Goal: Task Accomplishment & Management: Use online tool/utility

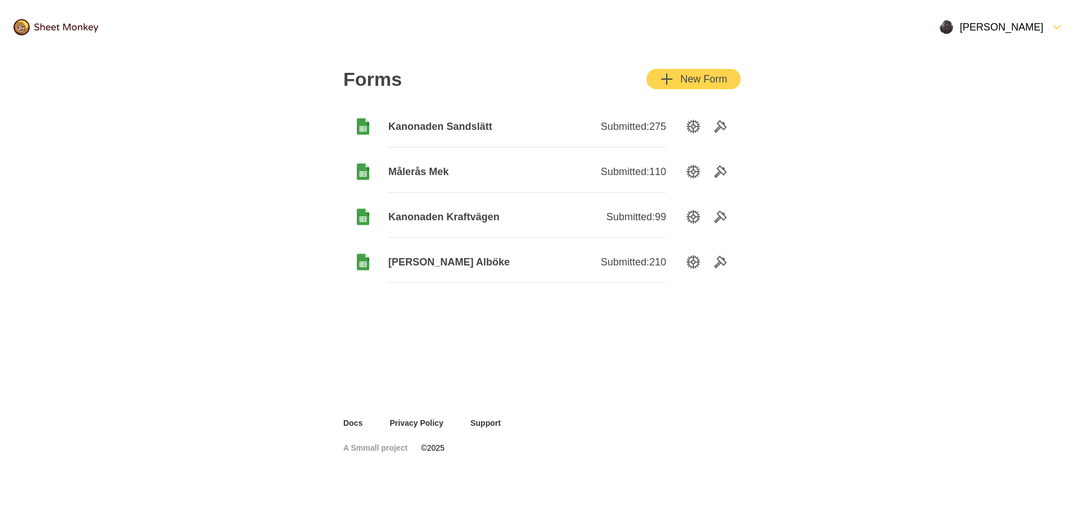
click at [455, 123] on span "Kanonaden Sandslätt" at bounding box center [458, 127] width 139 height 14
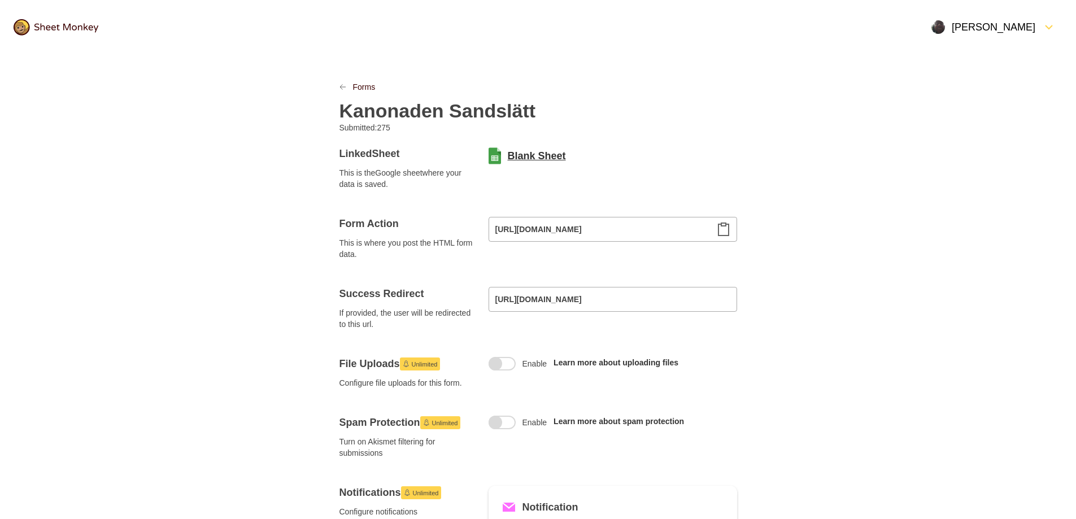
click at [524, 155] on link "Blank Sheet" at bounding box center [537, 156] width 58 height 14
click at [361, 84] on link "Forms" at bounding box center [364, 86] width 23 height 11
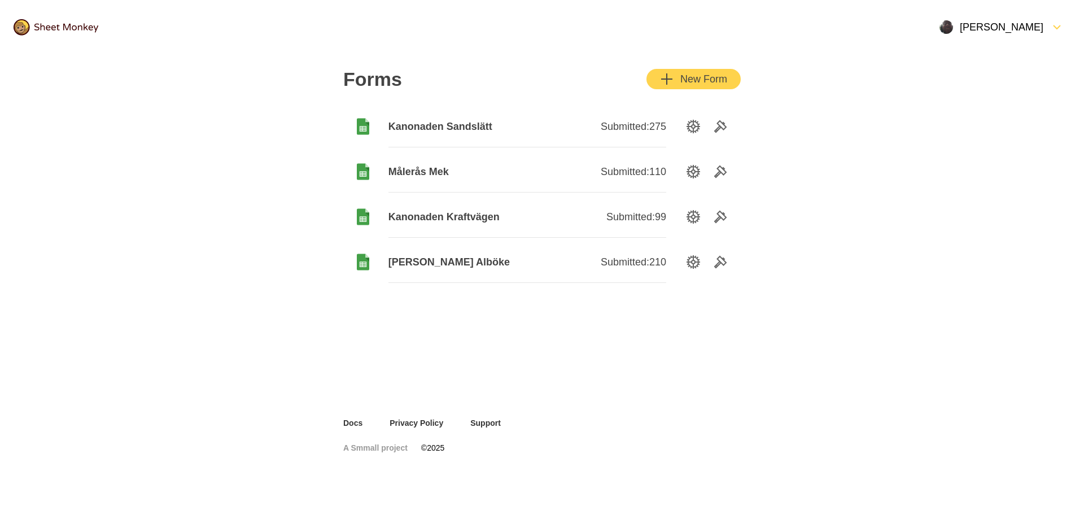
click at [460, 217] on span "Kanonaden Kraftvägen" at bounding box center [458, 217] width 139 height 14
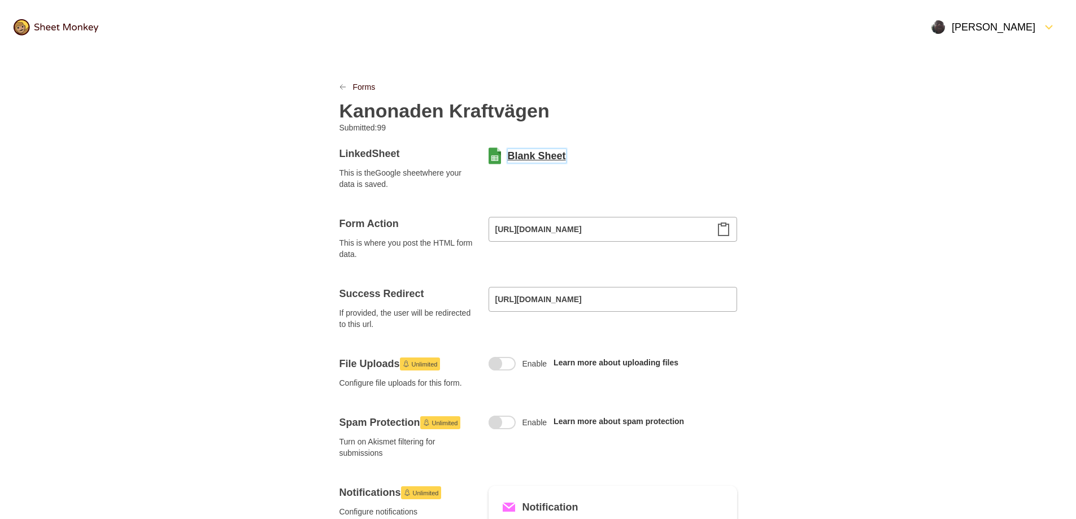
click at [520, 156] on link "Blank Sheet" at bounding box center [537, 156] width 58 height 14
